Goal: Find contact information: Find contact information

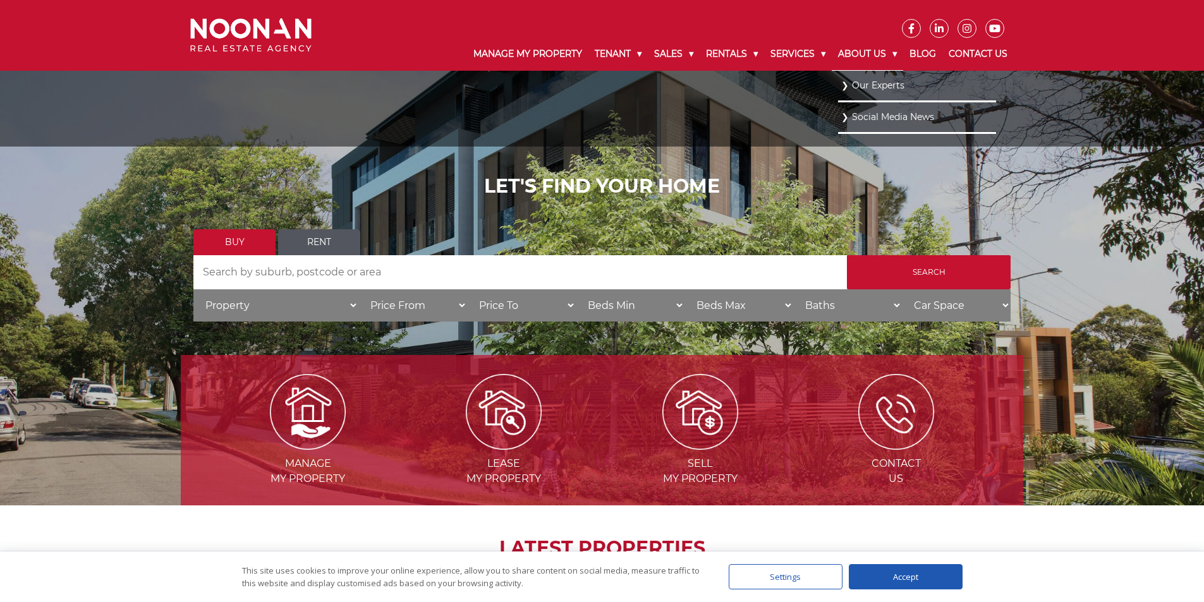
click at [856, 59] on link "About Us" at bounding box center [867, 54] width 71 height 33
click at [855, 56] on link "About Us" at bounding box center [867, 54] width 71 height 33
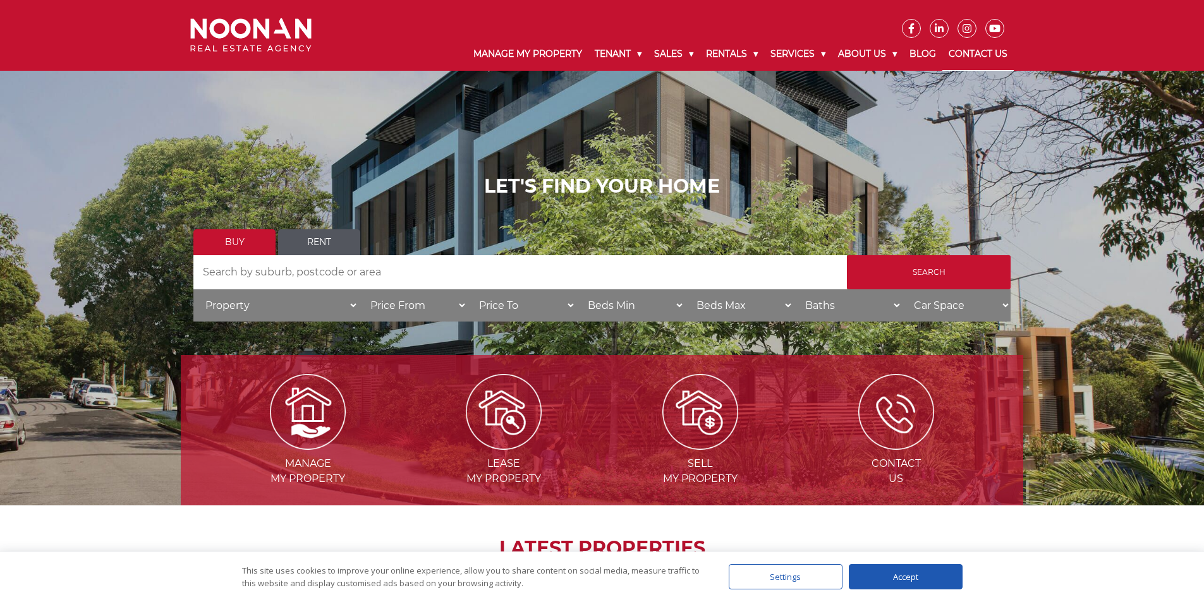
click at [951, 53] on link "Contact Us" at bounding box center [977, 54] width 71 height 33
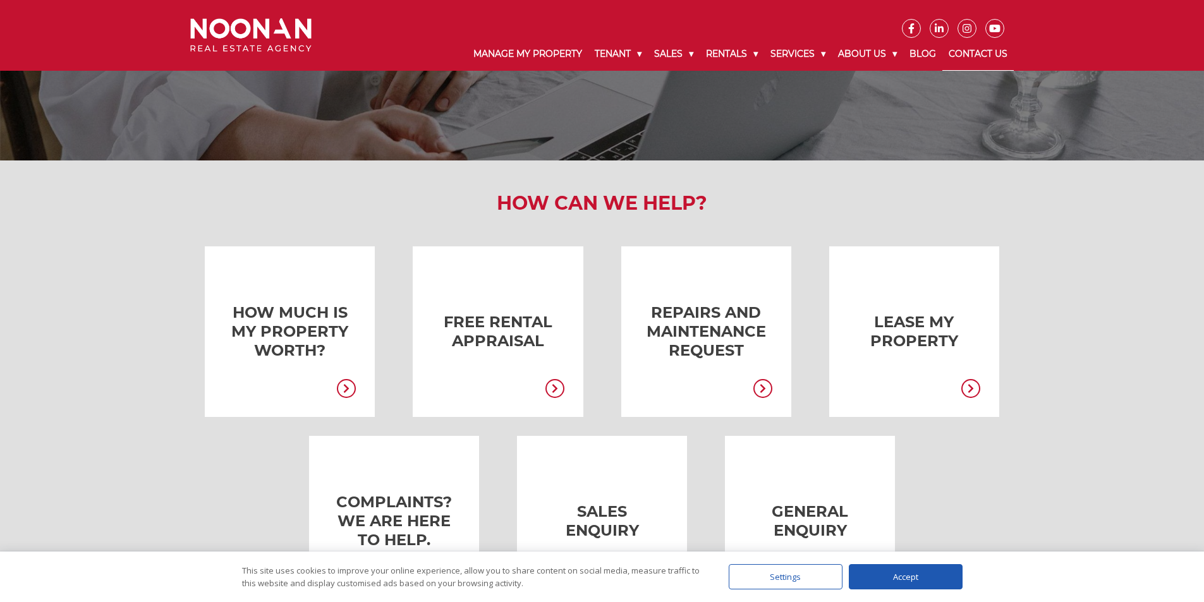
scroll to position [442, 0]
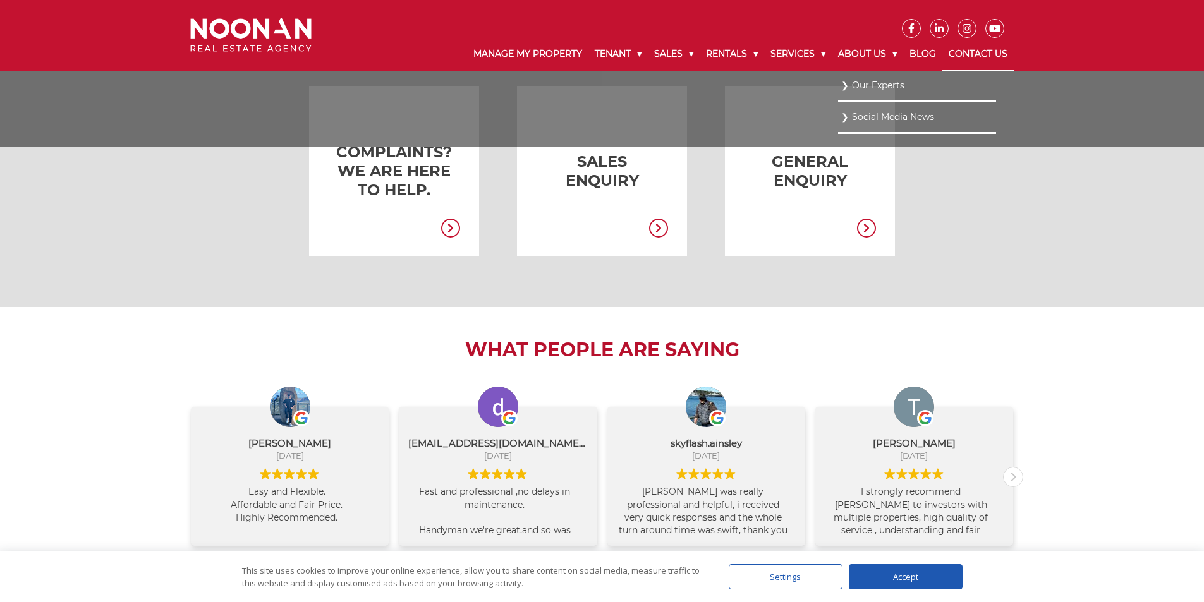
click at [873, 89] on link "Our Experts" at bounding box center [917, 85] width 152 height 17
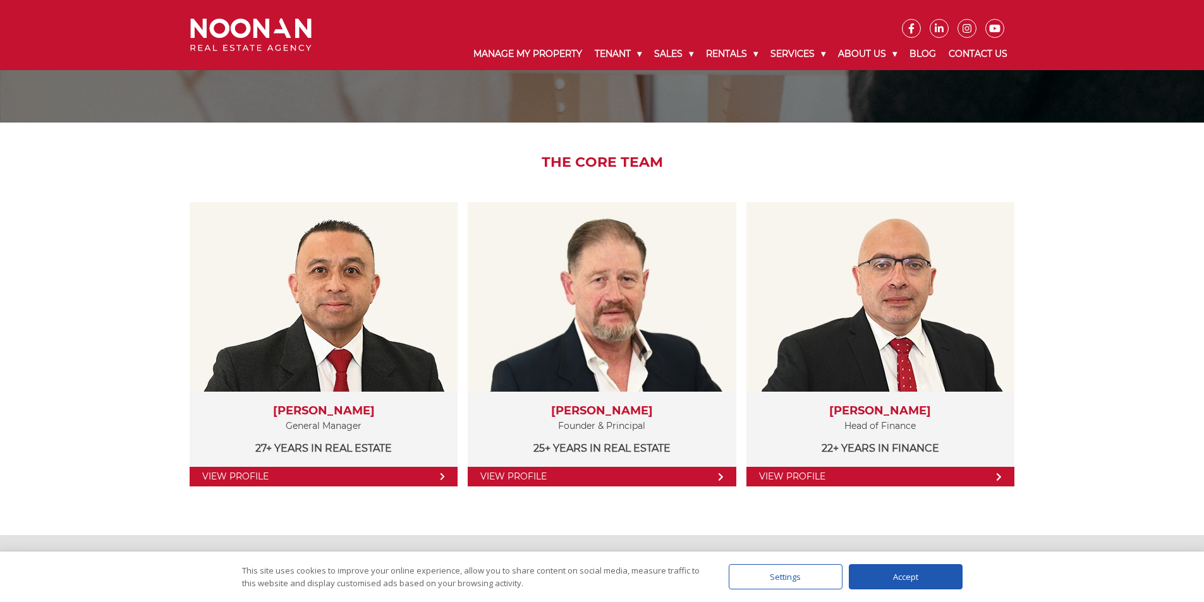
scroll to position [126, 0]
